Goal: Use online tool/utility

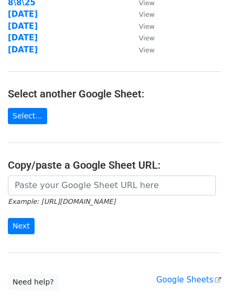
scroll to position [182, 0]
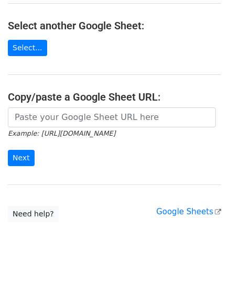
click at [97, 128] on icon "Example: [URL][DOMAIN_NAME]" at bounding box center [61, 132] width 107 height 9
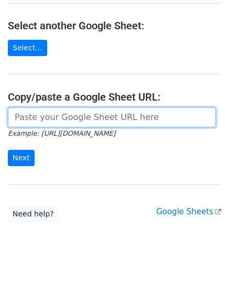
click at [97, 125] on input "url" at bounding box center [112, 117] width 208 height 20
paste input "[URL][DOMAIN_NAME]"
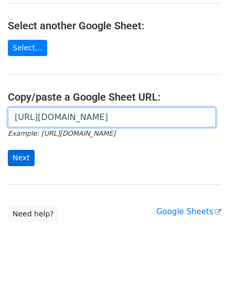
scroll to position [0, 227]
type input "[URL][DOMAIN_NAME]"
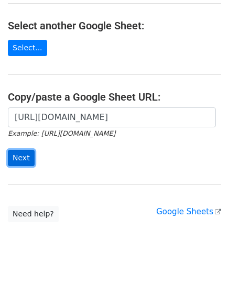
scroll to position [0, 0]
click at [22, 161] on input "Next" at bounding box center [21, 158] width 27 height 16
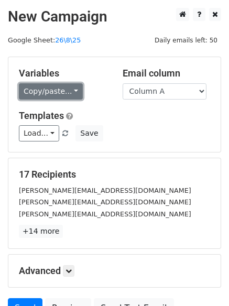
click at [66, 84] on link "Copy/paste..." at bounding box center [51, 91] width 64 height 16
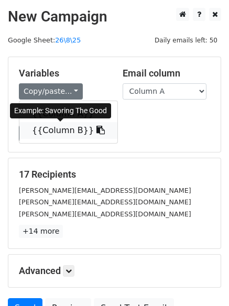
click at [64, 126] on link "{{Column B}}" at bounding box center [68, 130] width 98 height 17
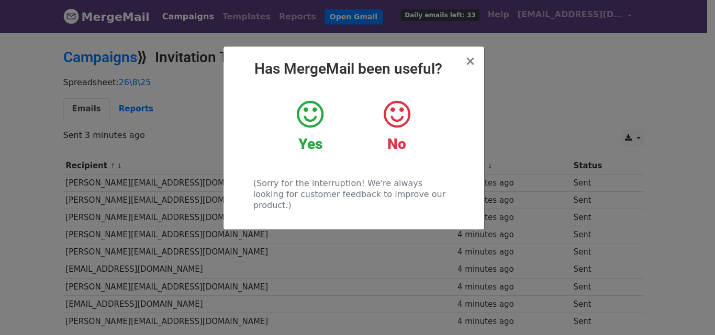
click at [537, 62] on div "× Has MergeMail been useful? Yes No (Sorry for the interruption! We're always l…" at bounding box center [357, 183] width 715 height 304
